Goal: Task Accomplishment & Management: Complete application form

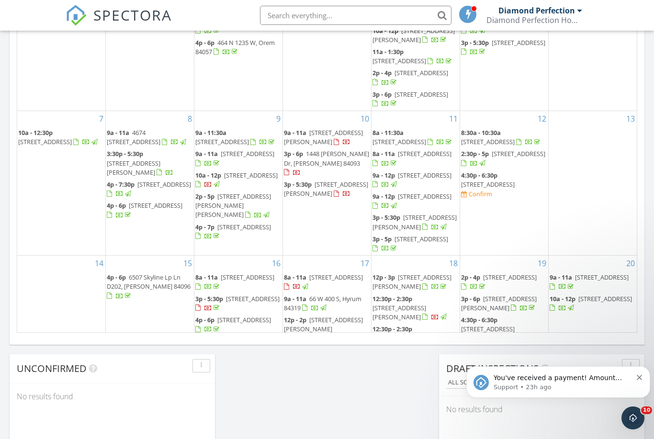
scroll to position [871, 654]
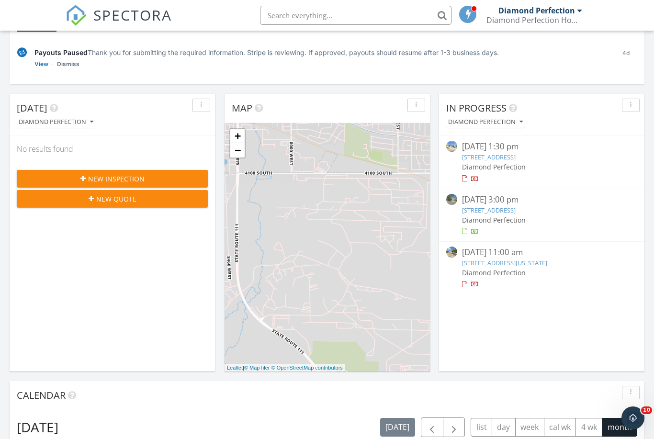
scroll to position [98, 0]
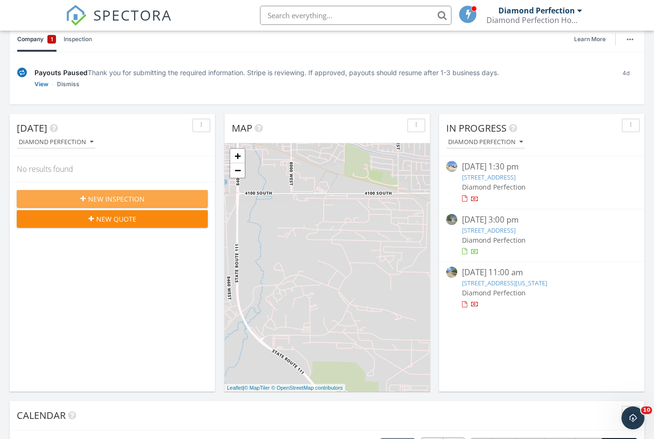
click at [42, 194] on div "New Inspection" at bounding box center [112, 199] width 176 height 10
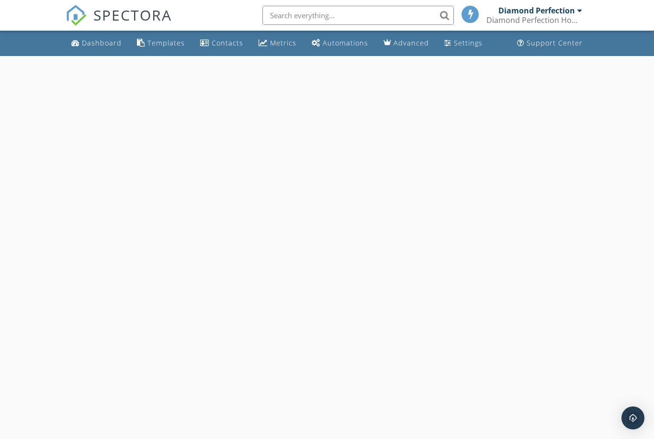
select select "8"
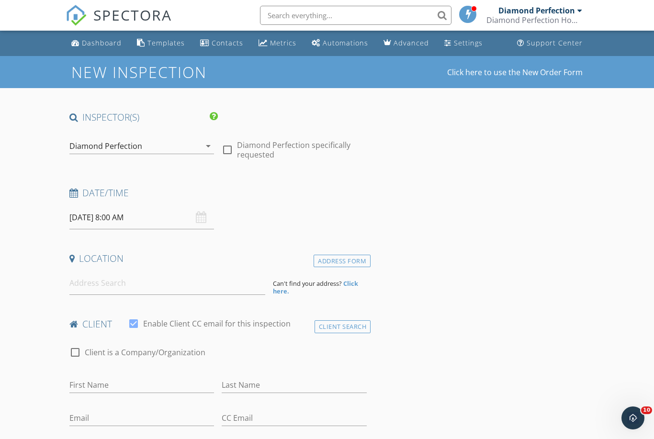
click at [91, 214] on input "09/29/2025 8:00 AM" at bounding box center [141, 217] width 145 height 23
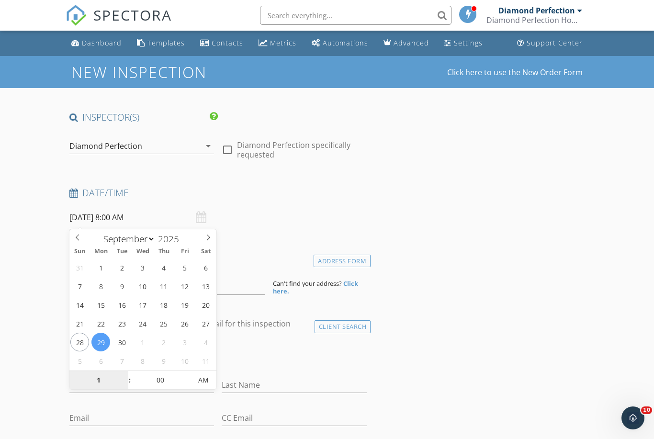
type input "10"
type input "09/29/2025 10:00 AM"
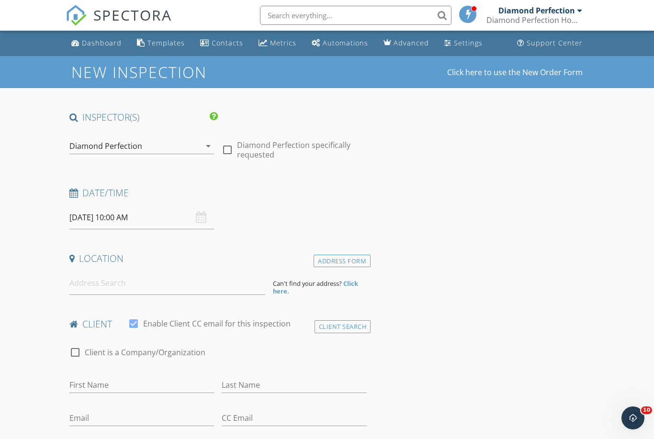
click at [89, 283] on input at bounding box center [167, 282] width 196 height 23
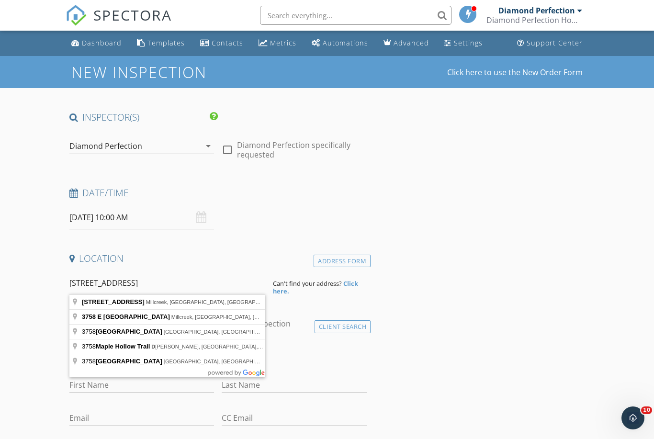
type input "3758 South Maple View Drive, Millcreek, UT, USA"
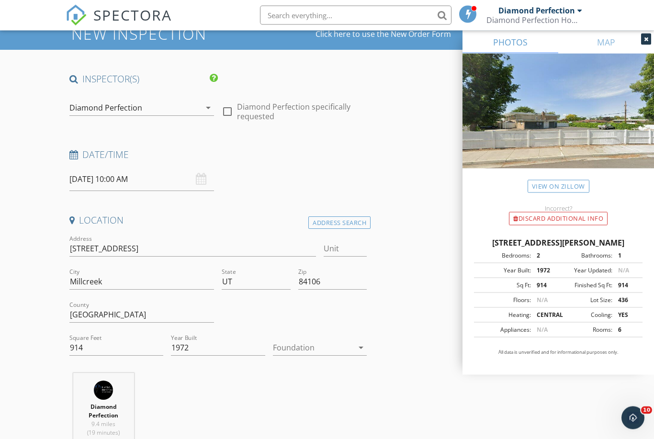
scroll to position [38, 0]
click at [91, 343] on input "914" at bounding box center [116, 348] width 94 height 16
type input "900"
click at [338, 242] on input "Unit" at bounding box center [344, 249] width 43 height 16
type input "2"
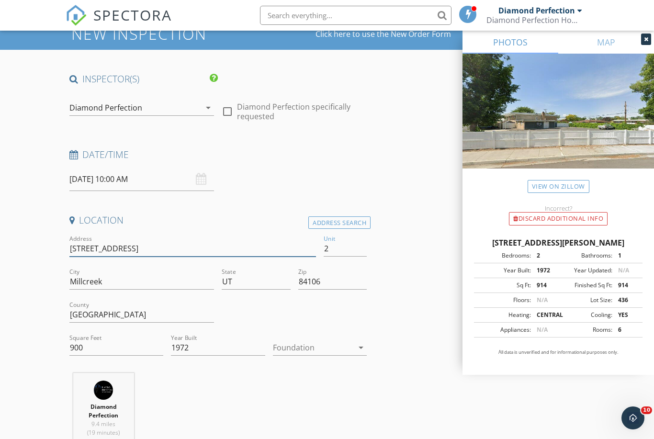
click at [127, 245] on input "3758 S Maple Vw Dr" at bounding box center [192, 249] width 246 height 16
type input "3758 S Maple V Dr"
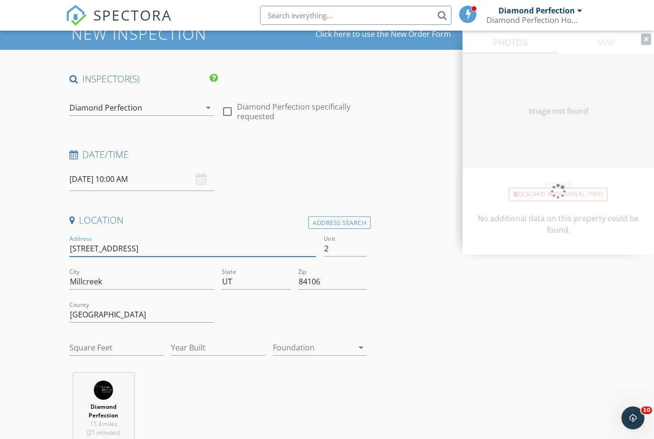
type input "3758 S Maple View Dr"
click at [347, 255] on input "2" at bounding box center [344, 249] width 43 height 16
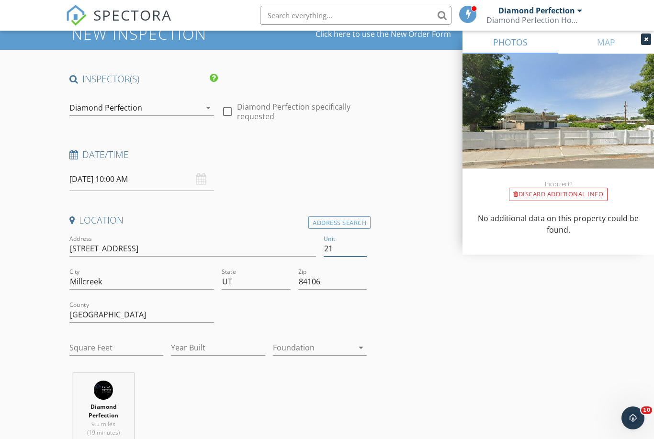
type input "21"
click at [130, 341] on input "Square Feet" at bounding box center [116, 348] width 94 height 16
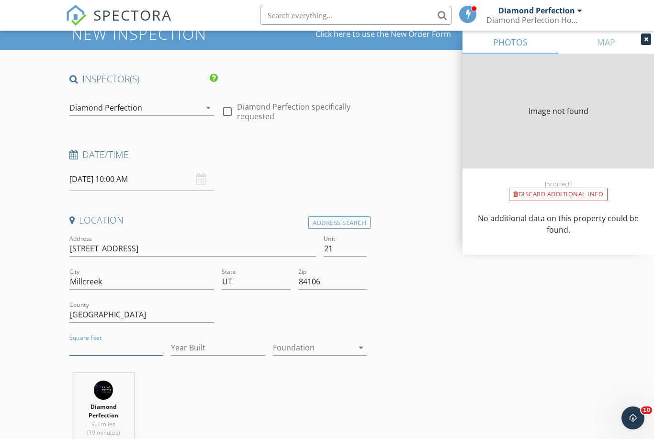
type input "900"
type input "1972"
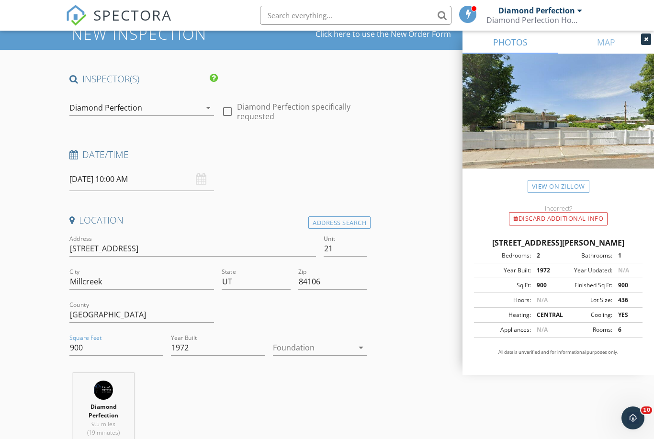
click at [310, 354] on div at bounding box center [313, 347] width 80 height 15
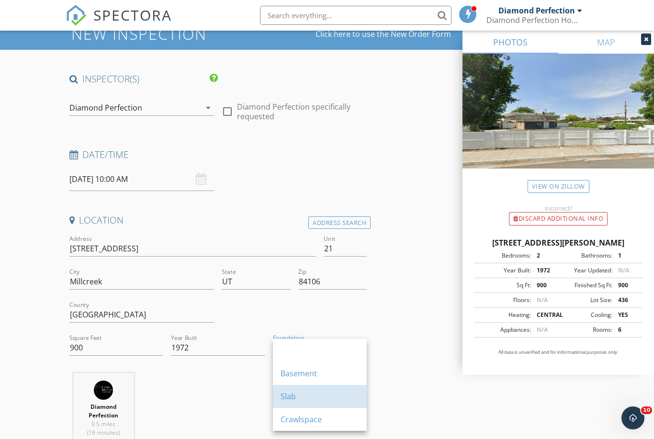
click at [298, 393] on div "Slab" at bounding box center [319, 395] width 78 height 11
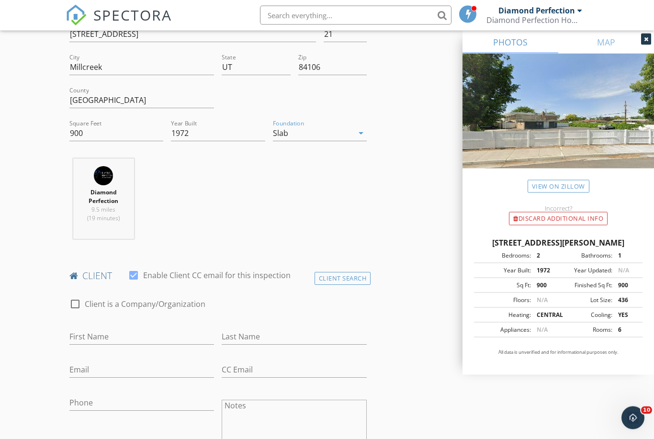
scroll to position [255, 0]
click at [87, 331] on input "First Name" at bounding box center [141, 335] width 145 height 16
type input "Renato"
type input "Salarrayan"
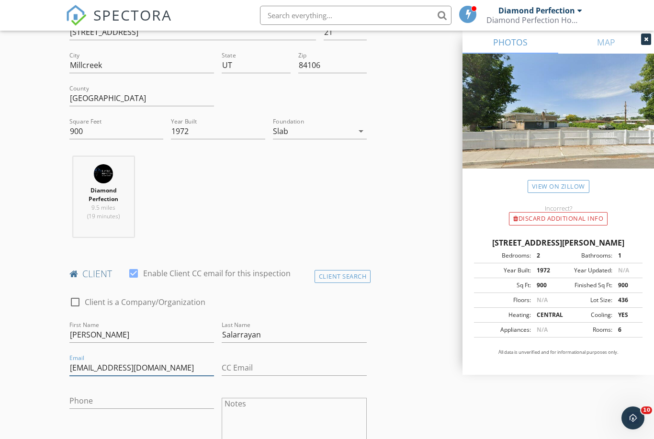
type input "rsalarrayan@gmail.com"
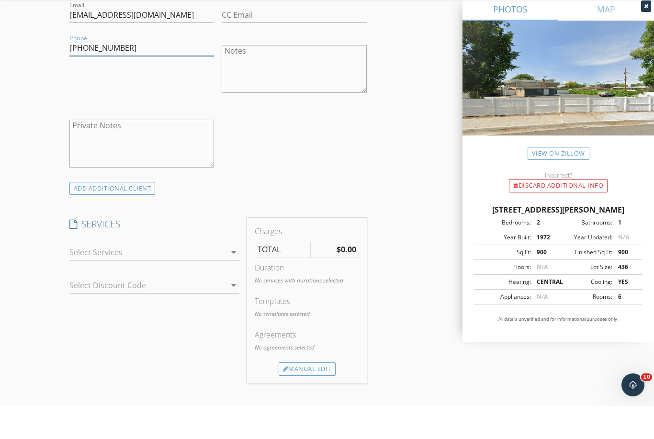
scroll to position [575, 0]
type input "786-647-6399"
click at [88, 277] on div at bounding box center [147, 284] width 157 height 15
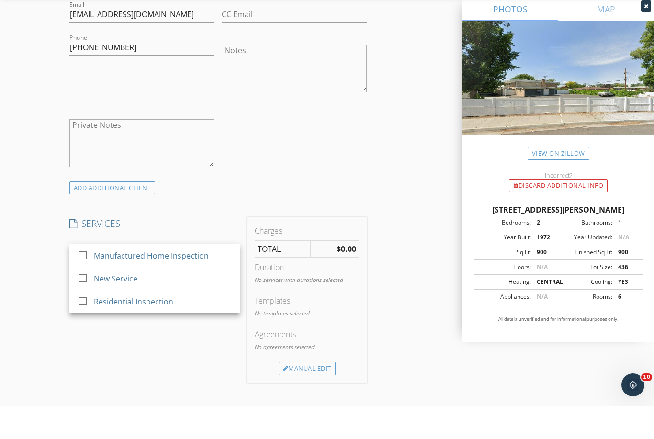
scroll to position [608, 0]
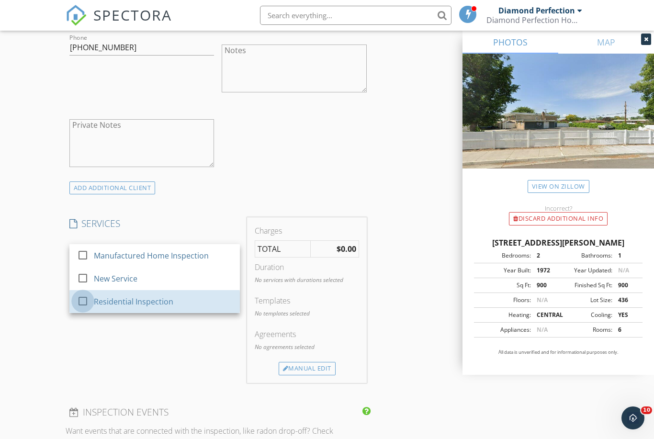
click at [78, 299] on div at bounding box center [83, 301] width 16 height 16
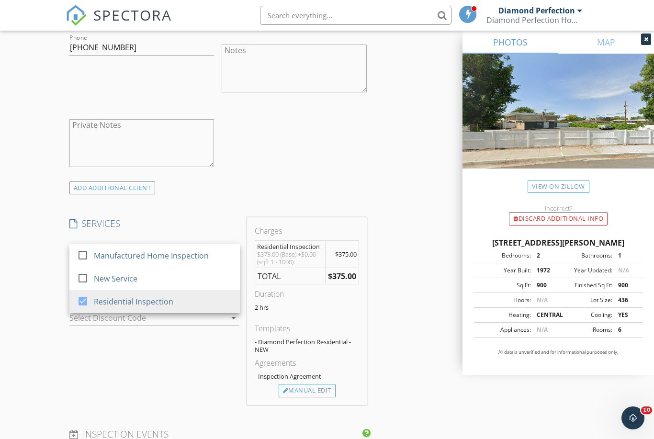
click at [28, 304] on div "New Inspection Click here to use the New Order Form INSPECTOR(S) check_box Diam…" at bounding box center [327, 287] width 654 height 1678
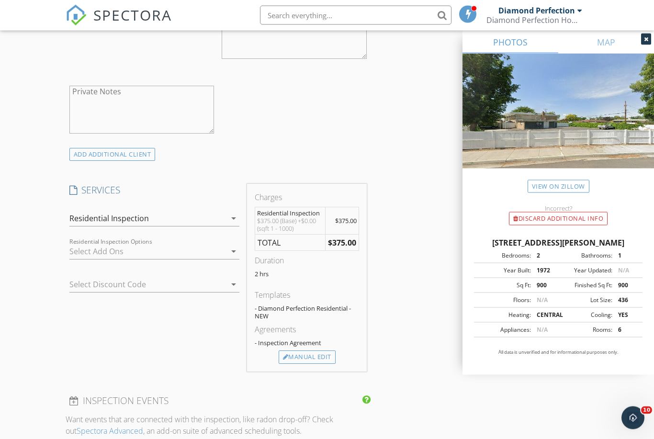
scroll to position [730, 0]
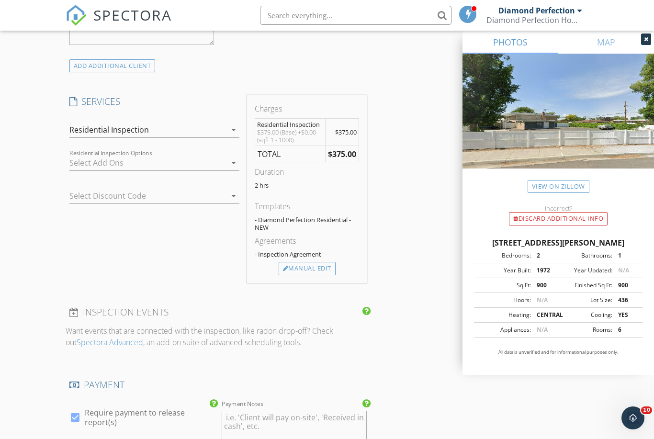
click at [87, 157] on div at bounding box center [147, 162] width 157 height 15
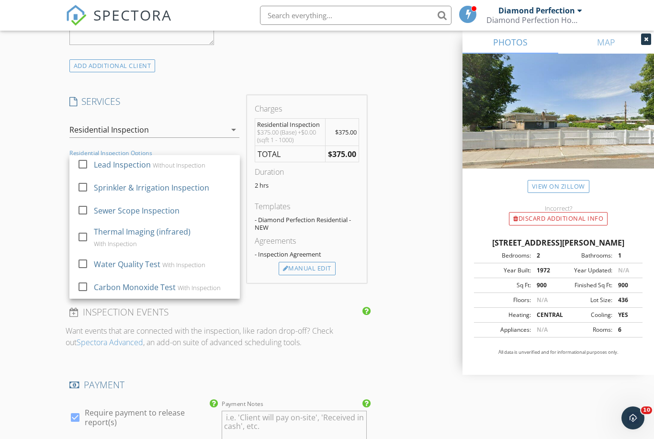
scroll to position [124, 0]
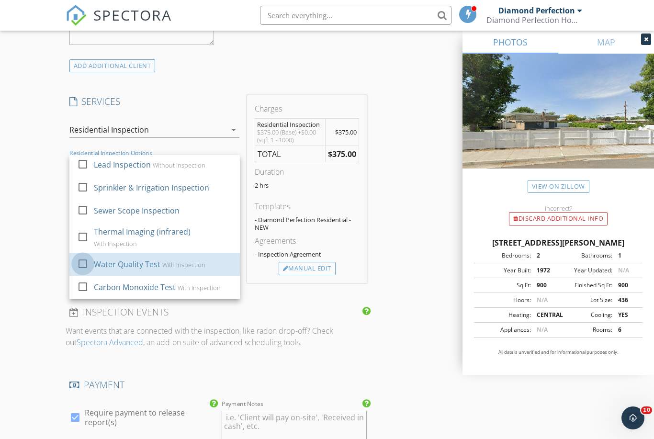
click at [85, 265] on div at bounding box center [83, 264] width 16 height 16
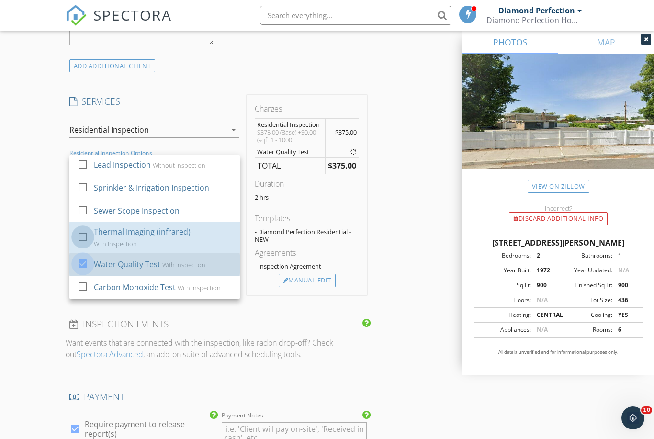
click at [78, 234] on div at bounding box center [83, 237] width 16 height 16
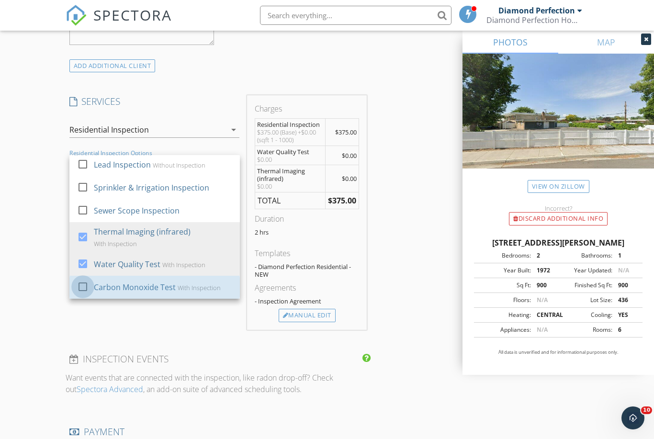
click at [82, 285] on div at bounding box center [83, 286] width 16 height 16
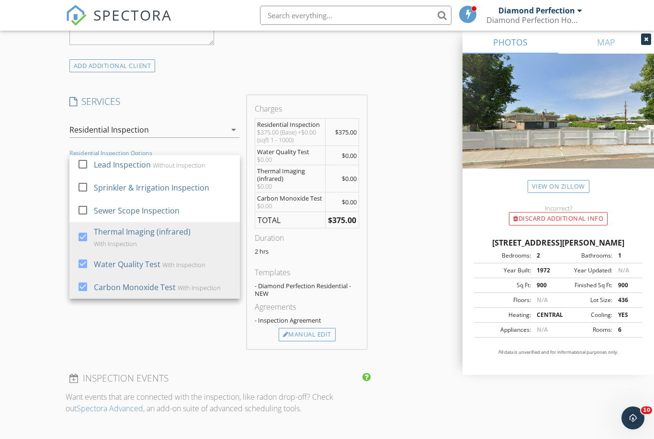
click at [18, 301] on div "New Inspection Click here to use the New Order Form INSPECTOR(S) check_box Diam…" at bounding box center [327, 198] width 654 height 1744
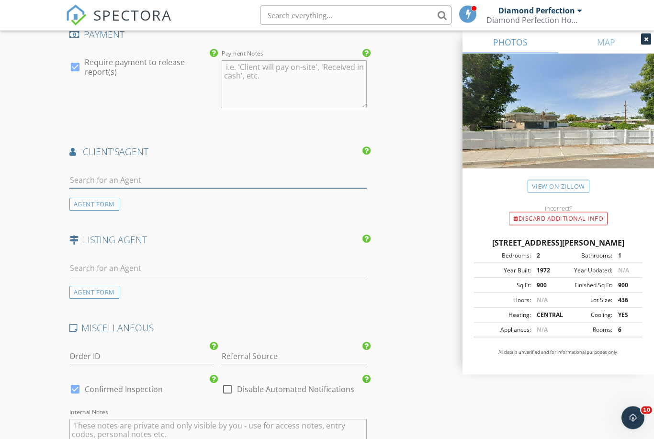
click at [94, 174] on input "text" at bounding box center [217, 181] width 297 height 16
type input "Coral"
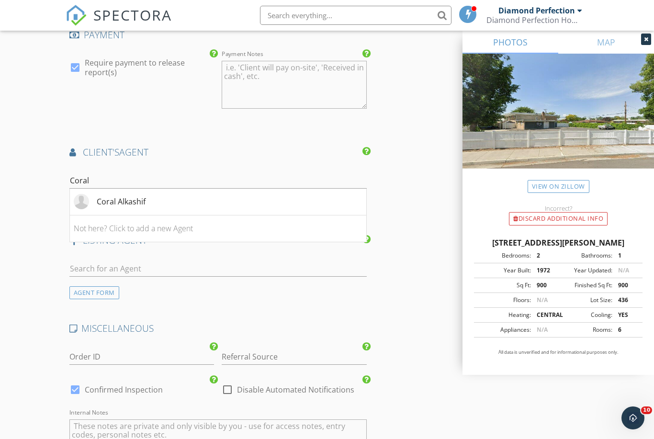
click at [94, 203] on div "Coral Alkashif" at bounding box center [110, 201] width 72 height 15
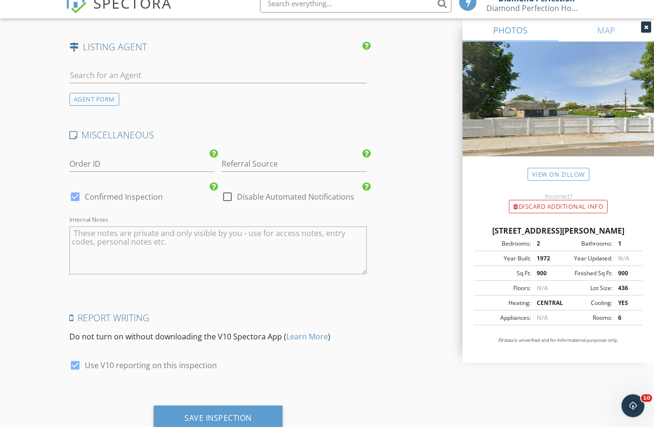
scroll to position [1545, 0]
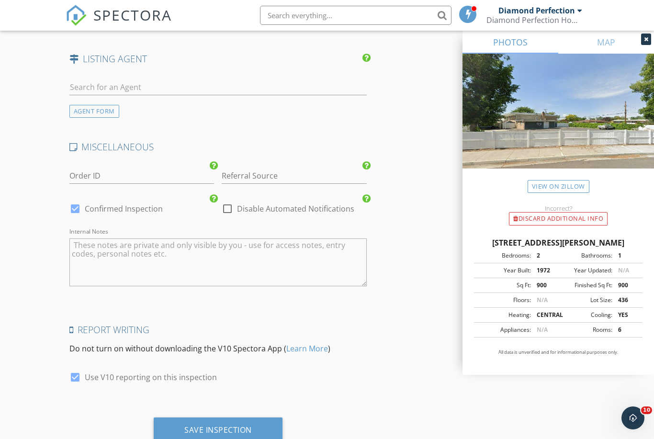
click at [173, 423] on div "Save Inspection" at bounding box center [218, 430] width 129 height 26
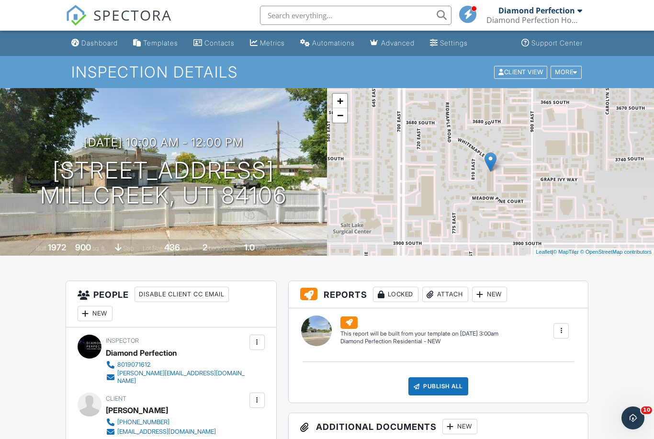
click at [92, 44] on div "Dashboard" at bounding box center [99, 43] width 36 height 8
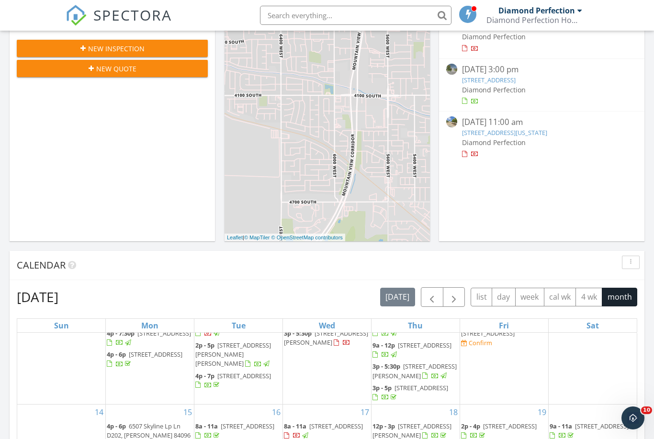
scroll to position [250, 0]
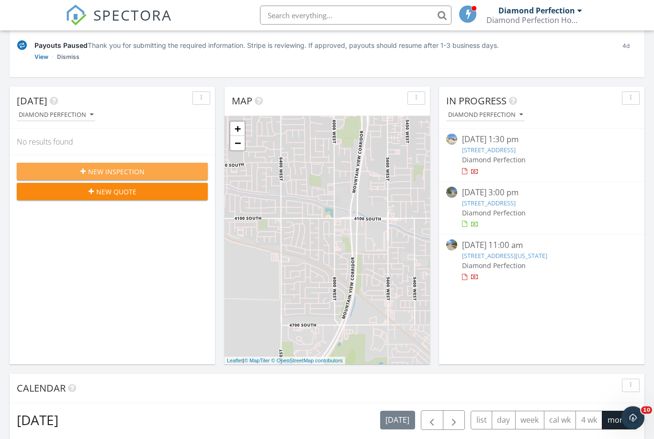
click at [48, 164] on button "New Inspection" at bounding box center [112, 171] width 191 height 17
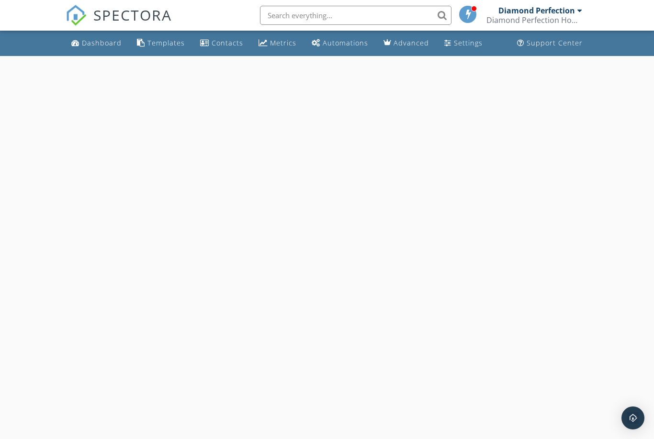
select select "8"
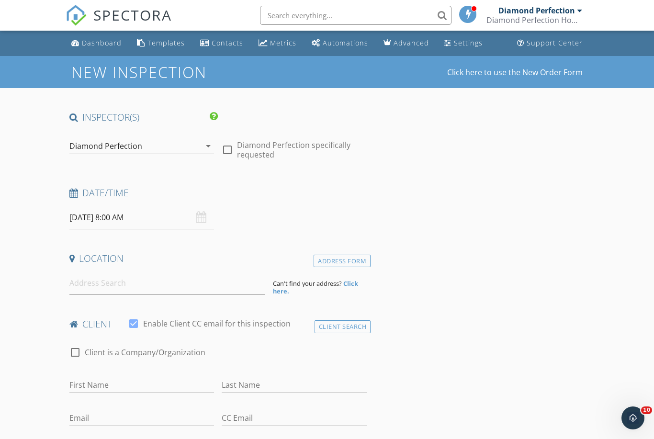
click at [195, 215] on input "[DATE] 8:00 AM" at bounding box center [141, 217] width 145 height 23
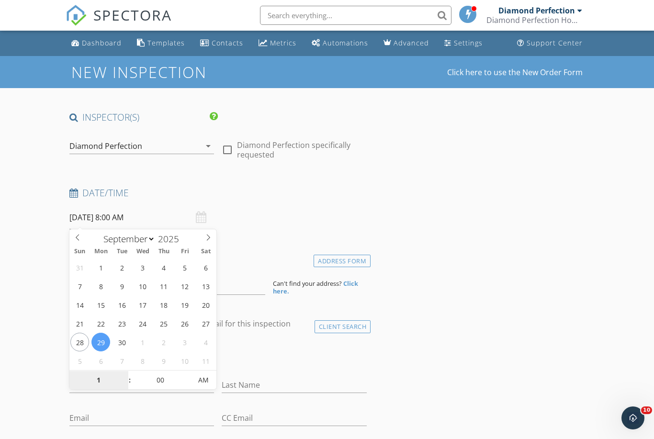
type input "10"
type input "[DATE] 10:00 AM"
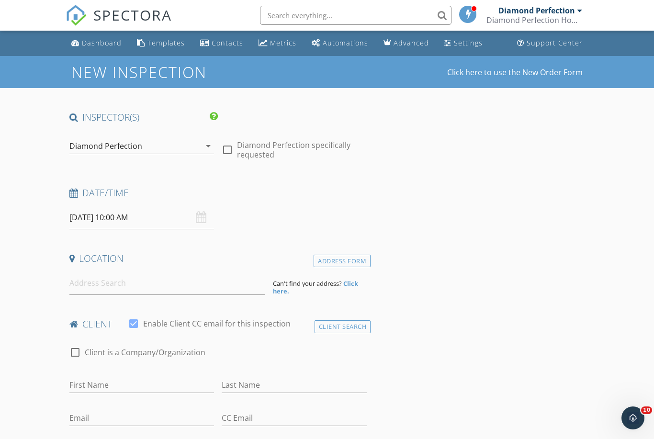
click at [91, 282] on input at bounding box center [167, 282] width 196 height 23
type input "[STREET_ADDRESS]"
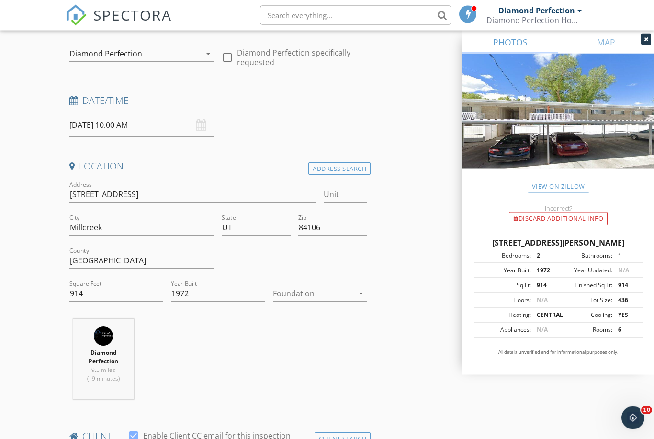
scroll to position [92, 0]
click at [129, 195] on input "[STREET_ADDRESS]" at bounding box center [192, 195] width 246 height 16
type input "3758 E Maple V Dr"
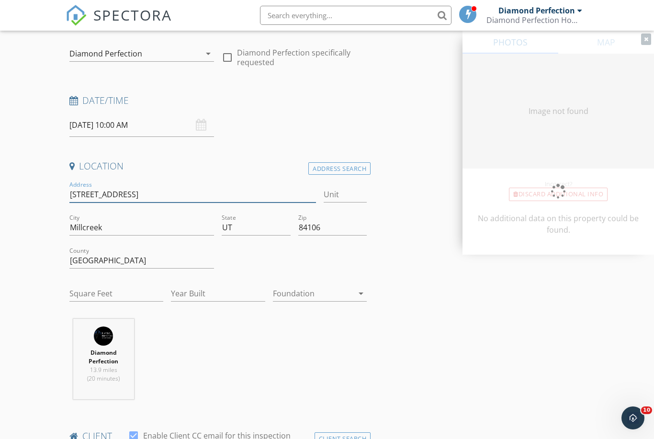
type input "[STREET_ADDRESS]"
type input "914"
type input "1972"
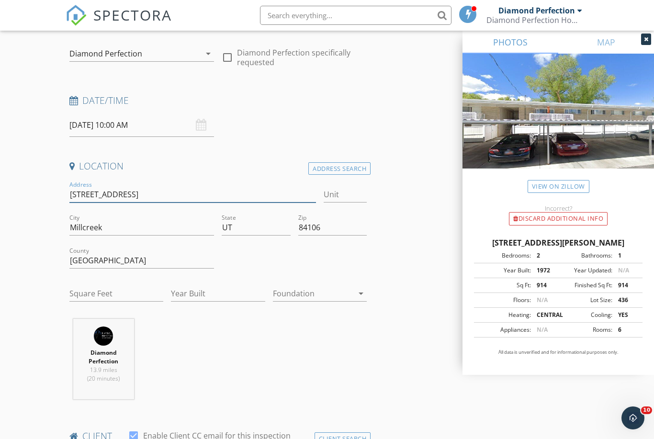
type input "[STREET_ADDRESS]"
click at [350, 189] on input "Unit" at bounding box center [344, 195] width 43 height 16
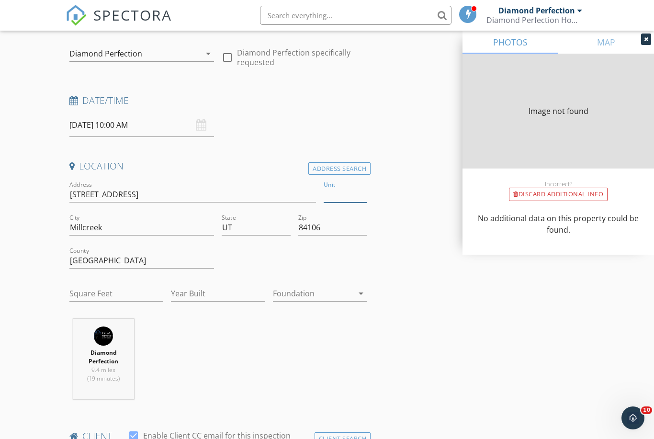
type input "914"
type input "1972"
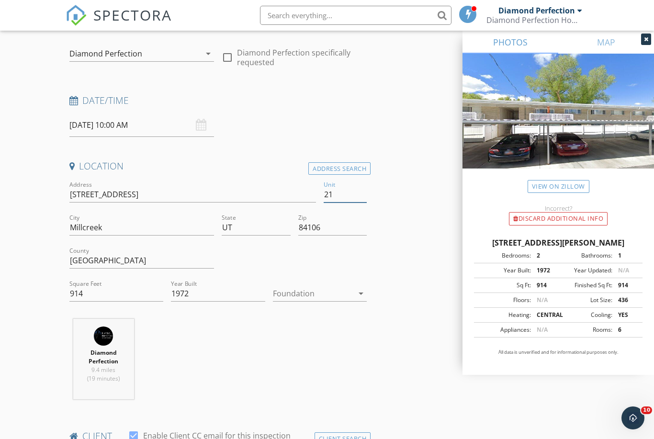
type input "21"
click at [119, 288] on input "914" at bounding box center [116, 294] width 94 height 16
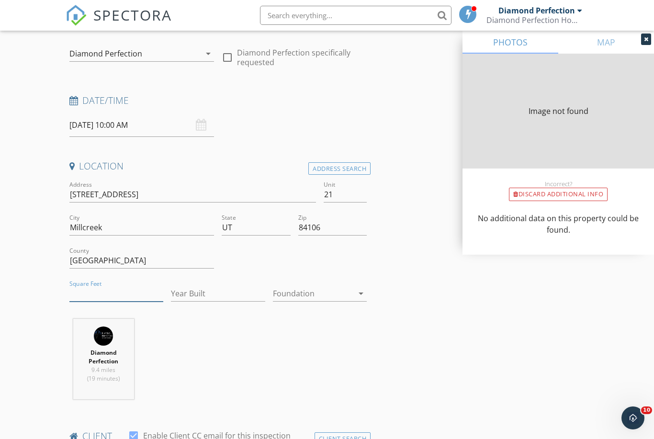
type input "900"
type input "1972"
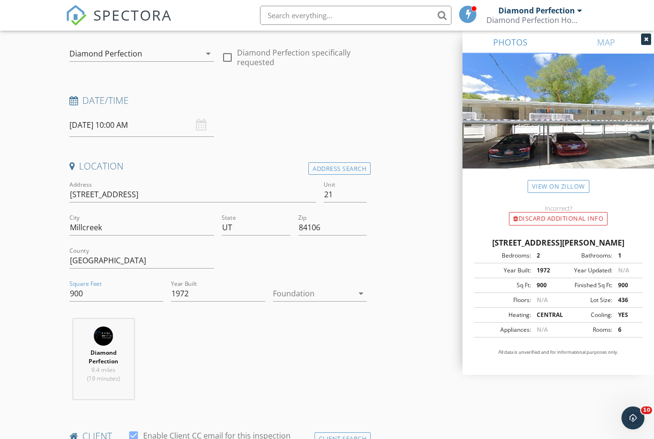
click at [340, 293] on div at bounding box center [313, 293] width 80 height 15
click at [329, 340] on div "Slab" at bounding box center [319, 341] width 78 height 11
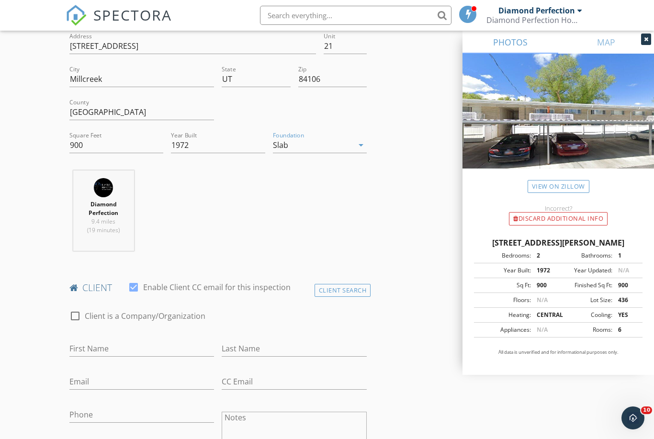
scroll to position [275, 0]
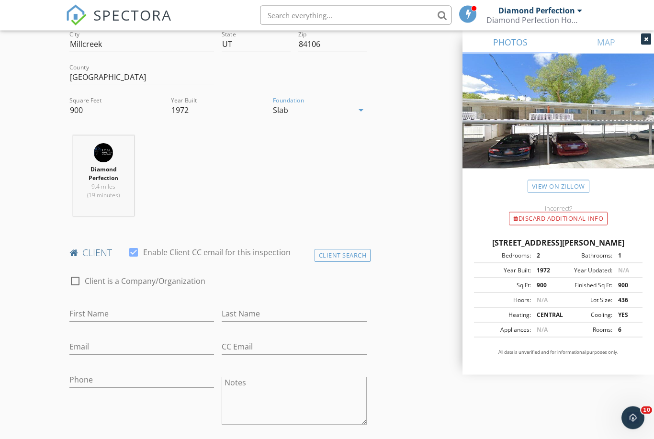
click at [339, 255] on div "Client Search" at bounding box center [342, 255] width 56 height 13
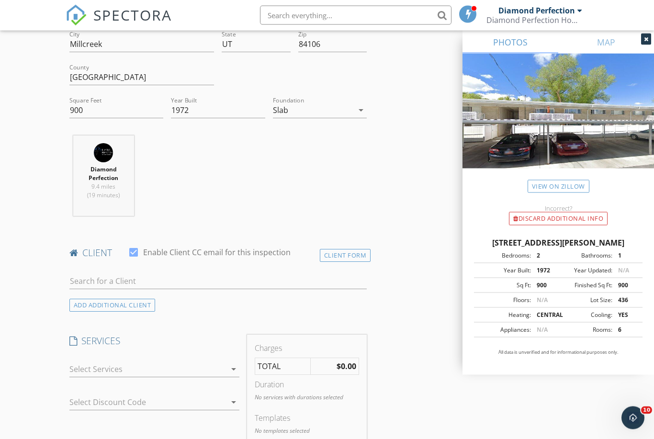
scroll to position [276, 0]
click at [192, 275] on input "text" at bounding box center [217, 281] width 297 height 16
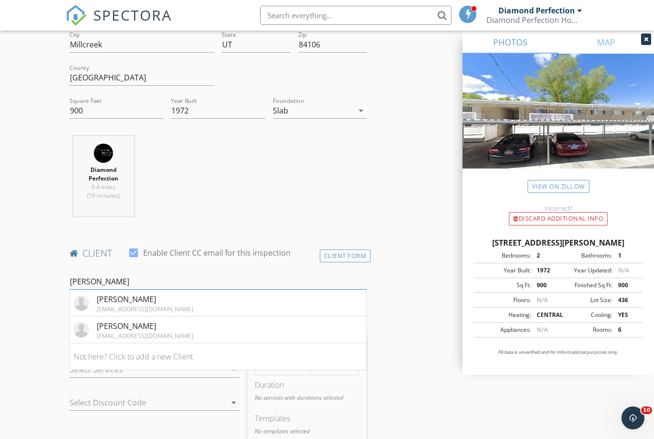
type input "Renato"
click at [107, 328] on div "Renato Salarrayan" at bounding box center [145, 325] width 97 height 11
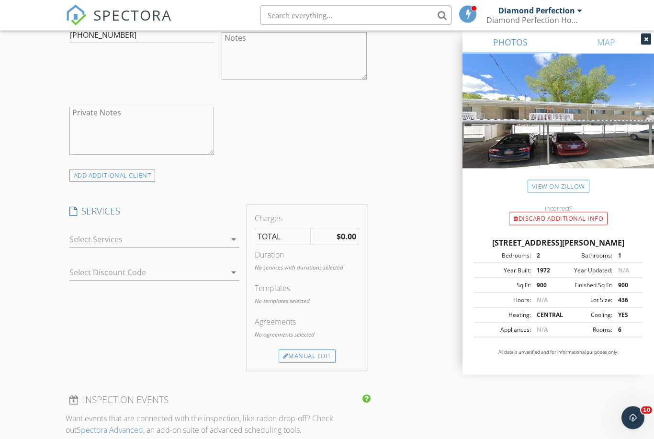
click at [73, 239] on div at bounding box center [147, 239] width 157 height 15
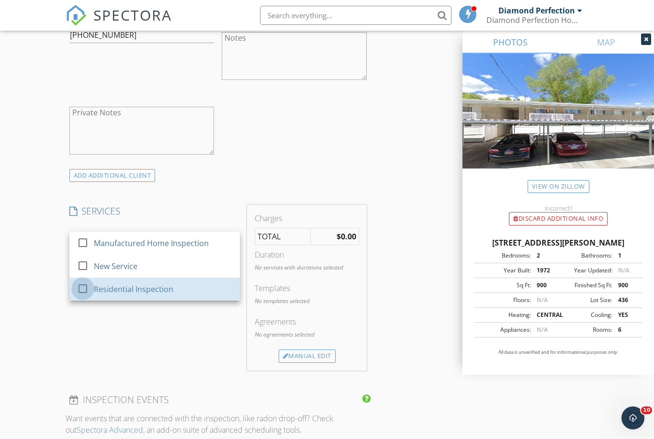
click at [78, 290] on div at bounding box center [83, 288] width 16 height 16
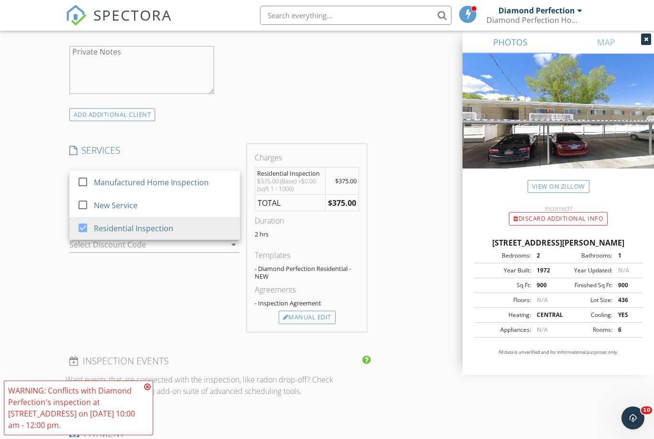
scroll to position [692, 0]
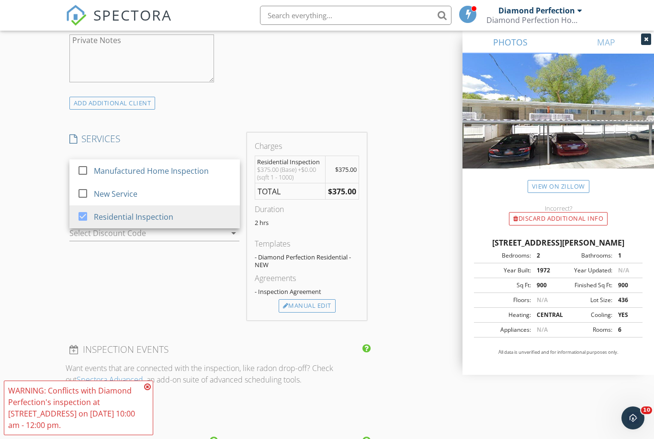
click at [314, 304] on div "Manual Edit" at bounding box center [306, 305] width 57 height 13
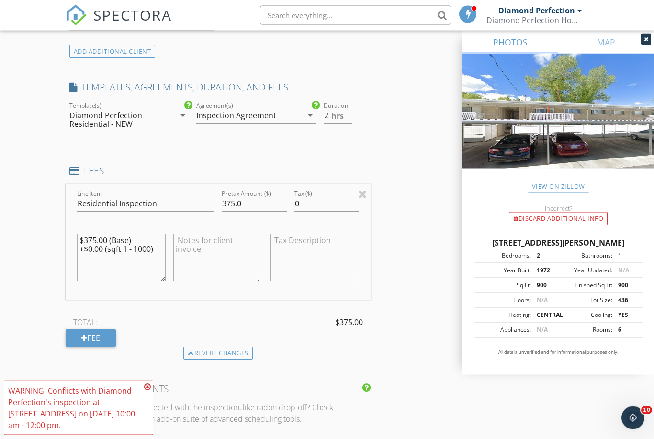
scroll to position [744, 0]
click at [176, 112] on div "arrow_drop_down" at bounding box center [181, 115] width 13 height 11
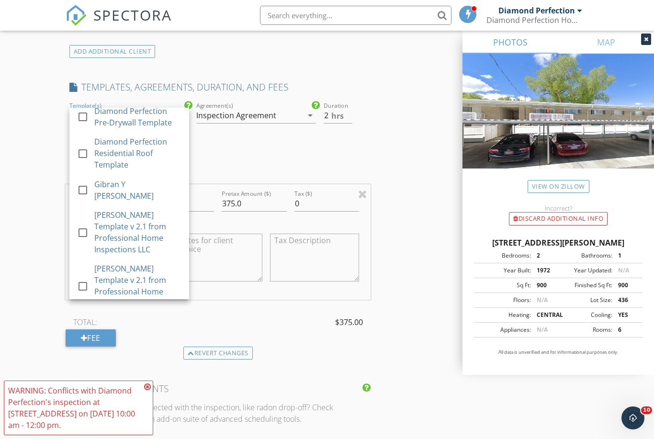
scroll to position [575, 0]
click at [127, 323] on div "NPMA-33" at bounding box center [137, 328] width 87 height 11
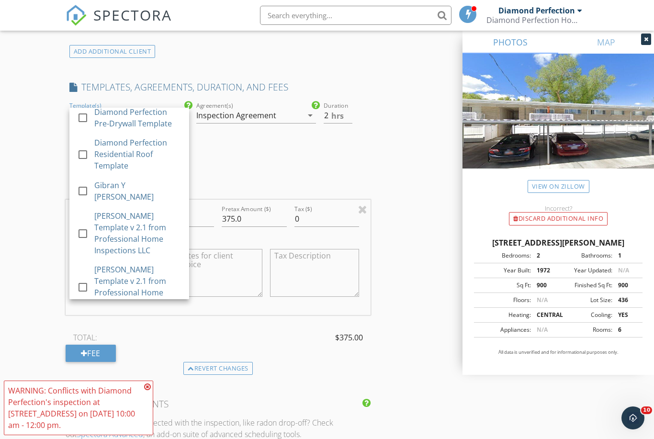
click at [39, 266] on div "New Inspection Click here to use the New Order Form INSPECTOR(S) check_box Diam…" at bounding box center [327, 204] width 654 height 1784
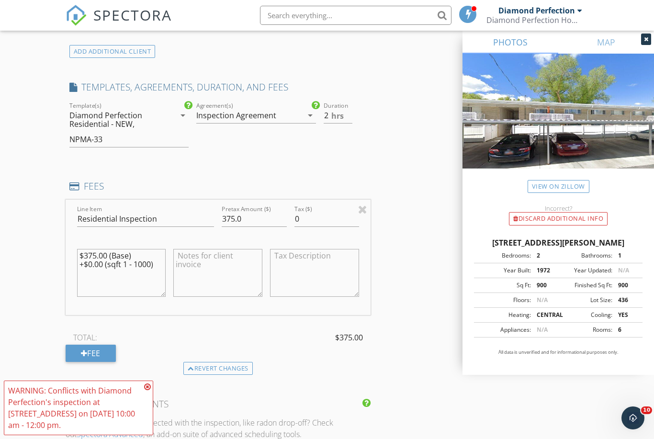
click at [175, 121] on div "Diamond Perfection Residential - NEW, NPMA-33" at bounding box center [122, 127] width 106 height 39
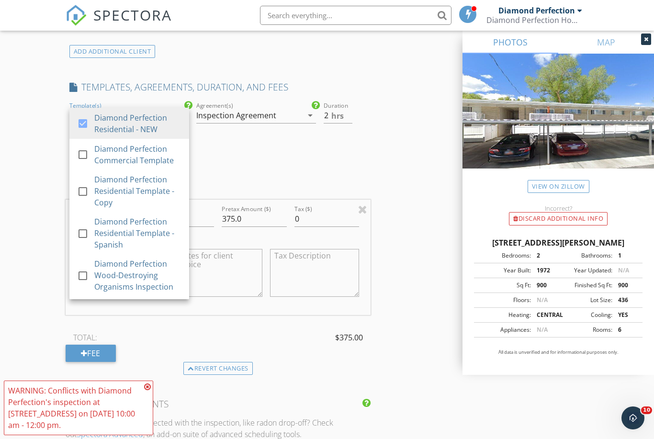
scroll to position [0, 0]
click at [82, 123] on div at bounding box center [83, 123] width 16 height 16
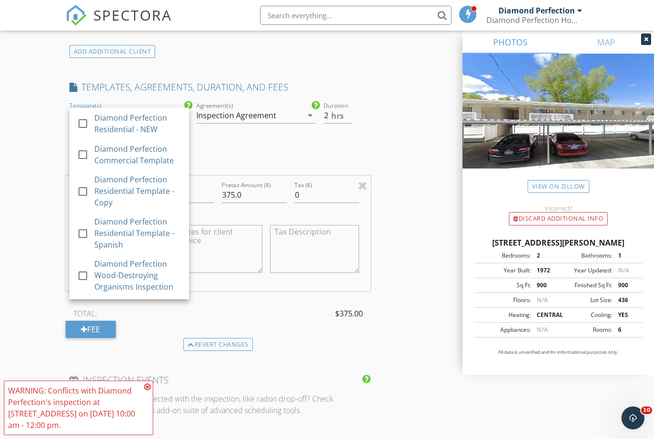
click at [29, 215] on div "New Inspection Click here to use the New Order Form INSPECTOR(S) check_box Diam…" at bounding box center [327, 192] width 654 height 1760
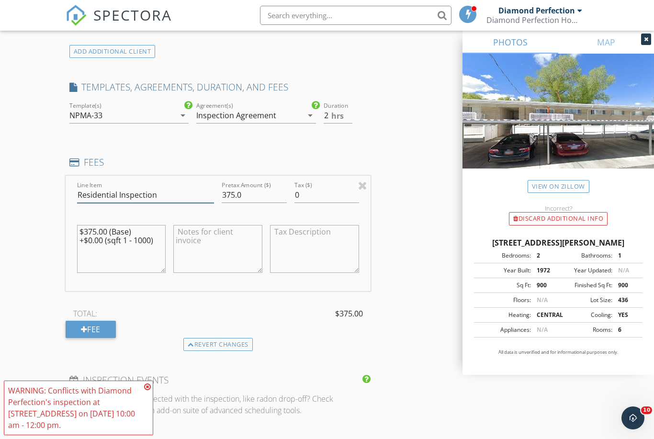
click at [183, 189] on input "Residential Inspection" at bounding box center [145, 195] width 137 height 16
type input "R"
type input "Termite Inspection"
click at [263, 195] on input "375.0" at bounding box center [254, 195] width 65 height 16
type input "3"
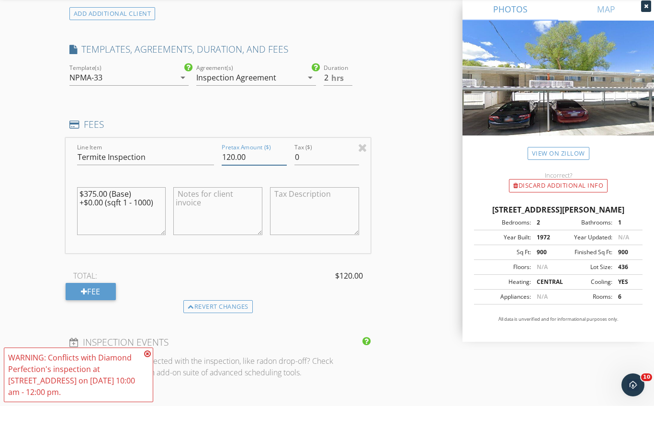
scroll to position [751, 0]
type input "120.00"
click at [416, 213] on div "INSPECTOR(S) check_box Diamond Perfection PRIMARY Diamond Perfection arrow_drop…" at bounding box center [327, 201] width 523 height 1682
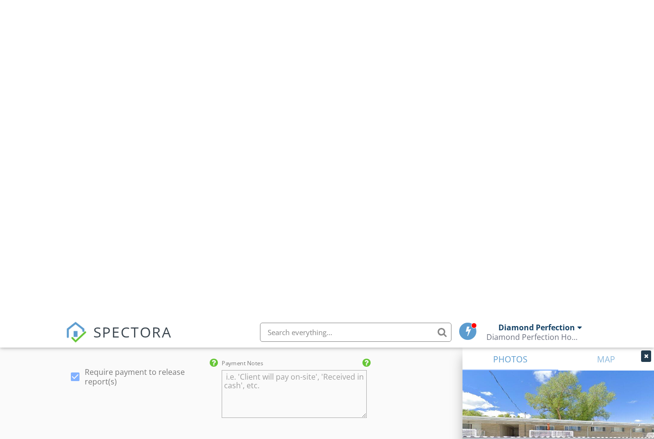
scroll to position [1187, 0]
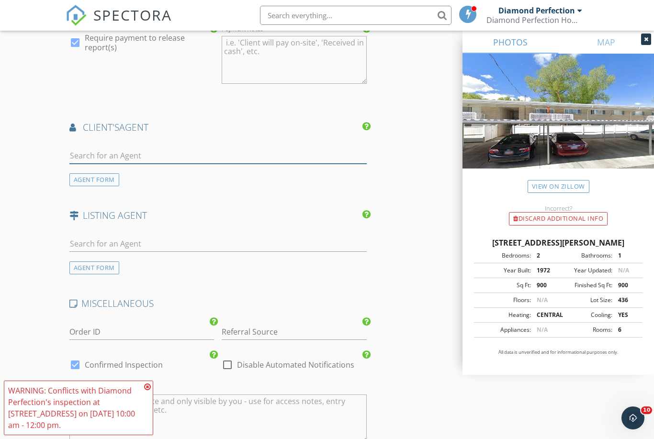
click at [252, 148] on input "text" at bounding box center [217, 156] width 297 height 16
type input "Coral"
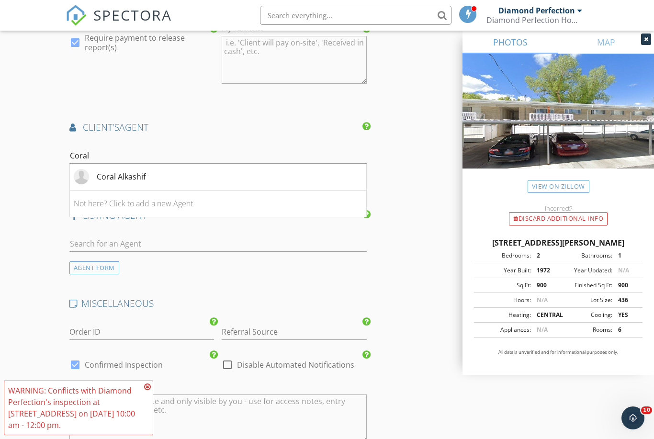
click at [345, 171] on li "Coral Alkashif" at bounding box center [218, 177] width 296 height 27
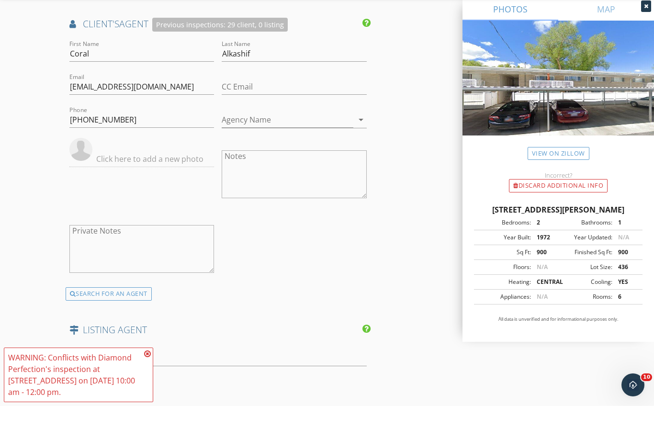
scroll to position [1560, 0]
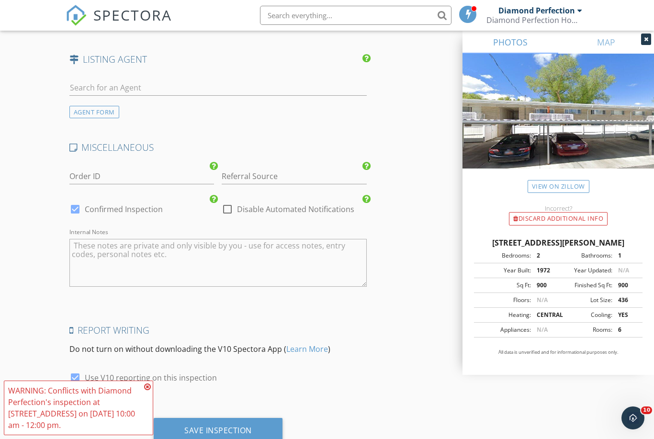
click at [220, 432] on div "Save Inspection" at bounding box center [218, 431] width 129 height 26
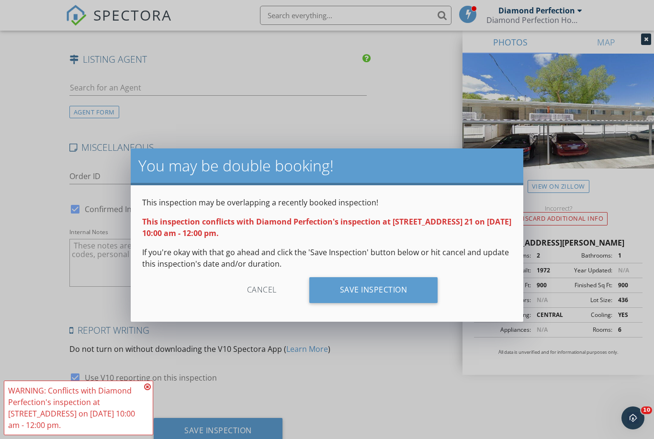
click at [346, 283] on div "Save Inspection" at bounding box center [373, 290] width 129 height 26
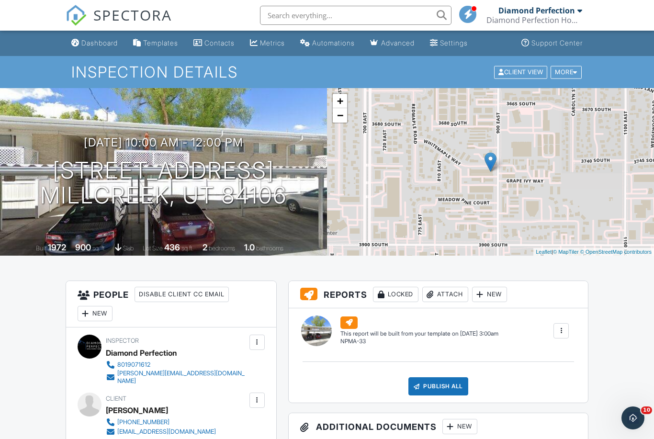
click at [94, 44] on div "Dashboard" at bounding box center [99, 43] width 36 height 8
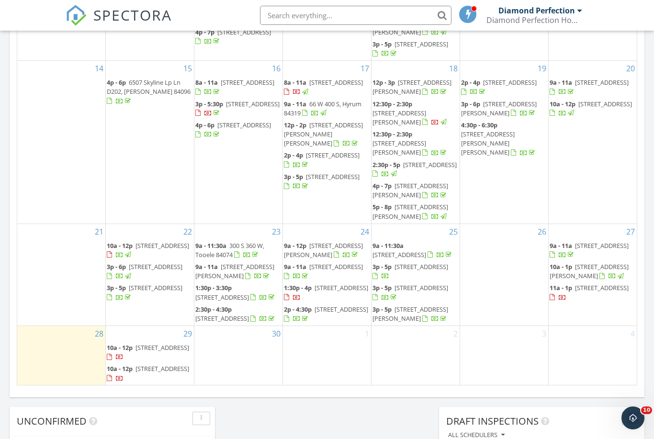
scroll to position [601, 0]
